Goal: Find specific page/section: Find specific page/section

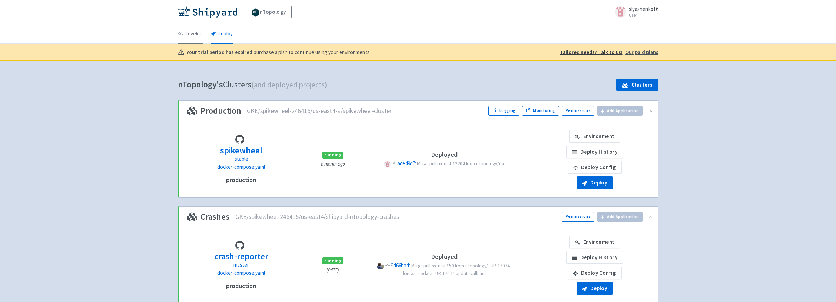
click at [195, 39] on link "Develop" at bounding box center [190, 34] width 25 height 20
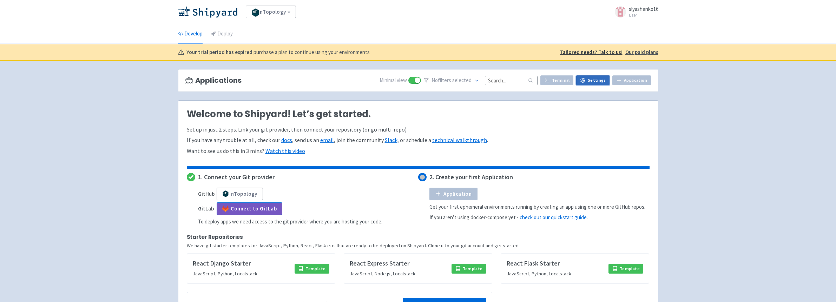
click at [593, 81] on link "Settings" at bounding box center [592, 80] width 33 height 10
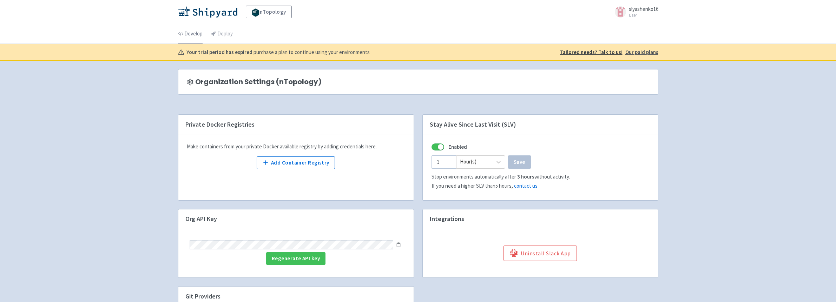
click at [197, 32] on link "Develop" at bounding box center [190, 34] width 25 height 20
